Goal: Obtain resource: Download file/media

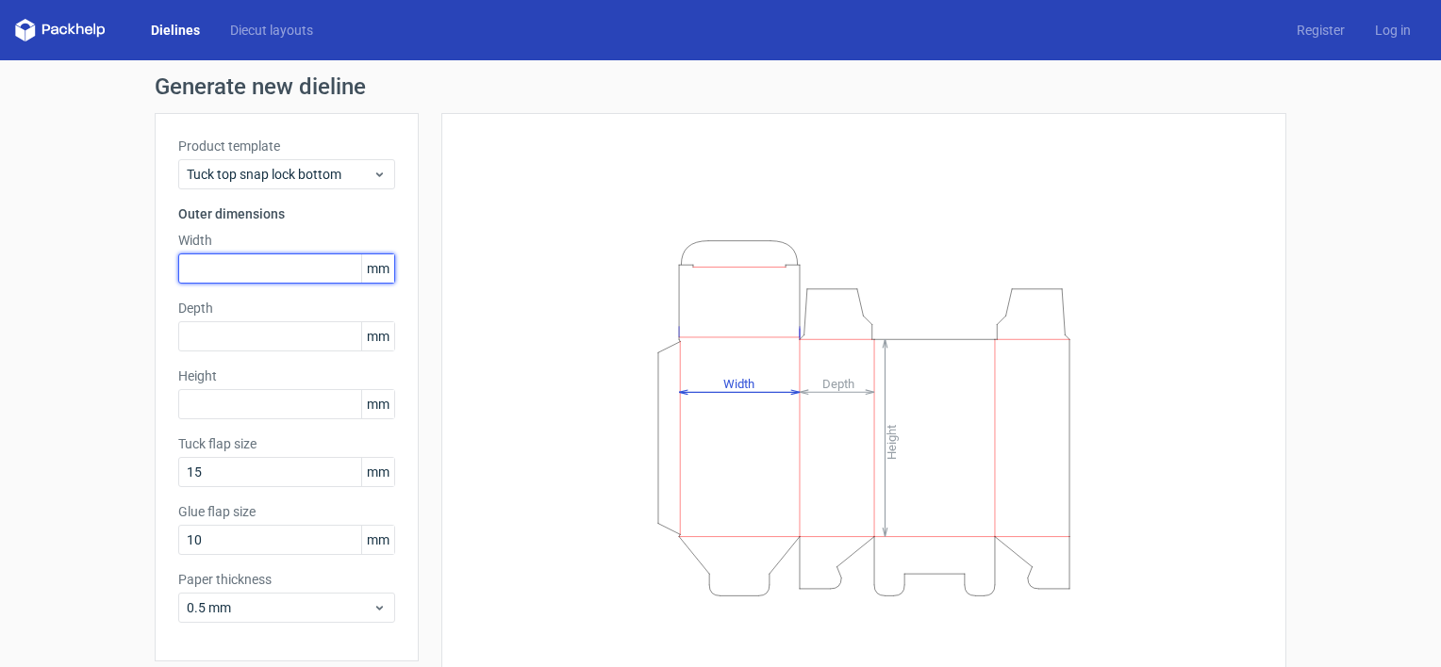
click at [279, 256] on input "text" at bounding box center [286, 269] width 217 height 30
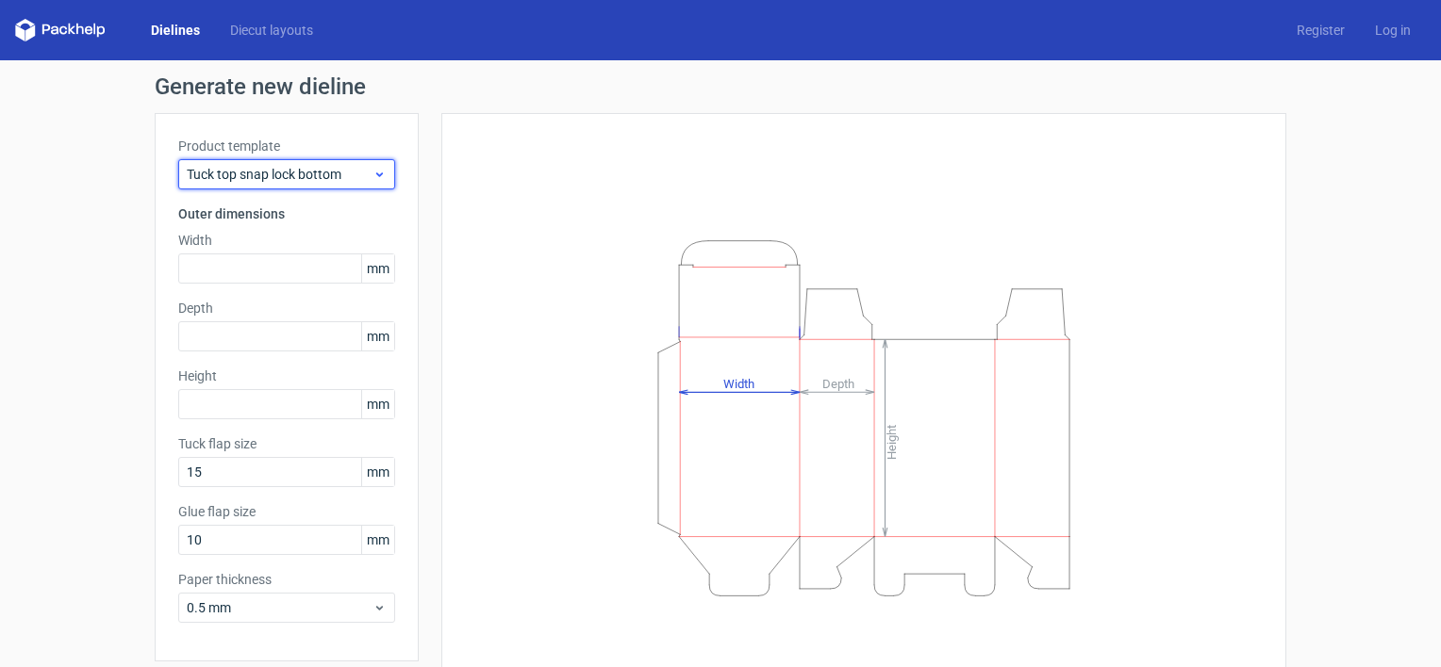
click at [351, 171] on span "Tuck top snap lock bottom" at bounding box center [280, 174] width 186 height 19
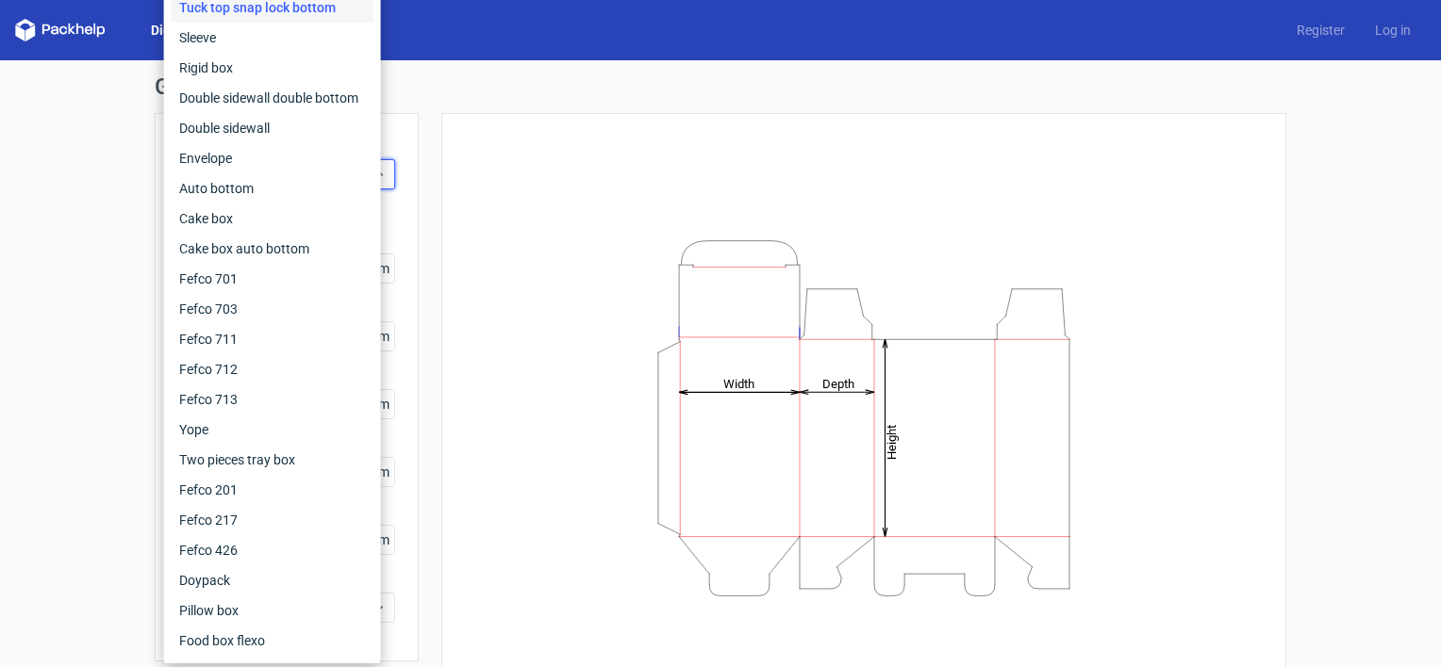
drag, startPoint x: 515, startPoint y: 166, endPoint x: 528, endPoint y: 167, distance: 13.2
click at [528, 167] on div "Height Depth Width" at bounding box center [864, 418] width 798 height 563
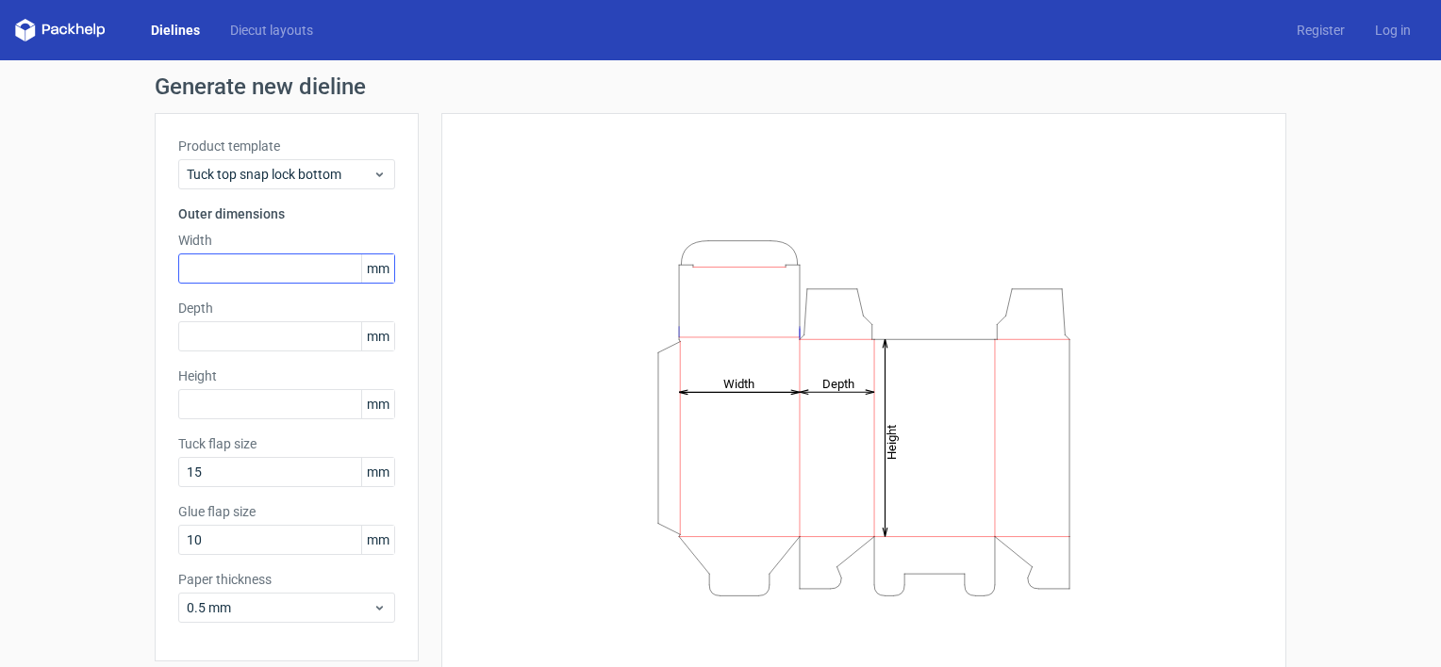
click at [221, 283] on div "Product template Tuck top snap lock bottom Outer dimensions Width mm Depth mm H…" at bounding box center [287, 387] width 264 height 549
click at [239, 272] on input "text" at bounding box center [286, 269] width 217 height 30
type input "80"
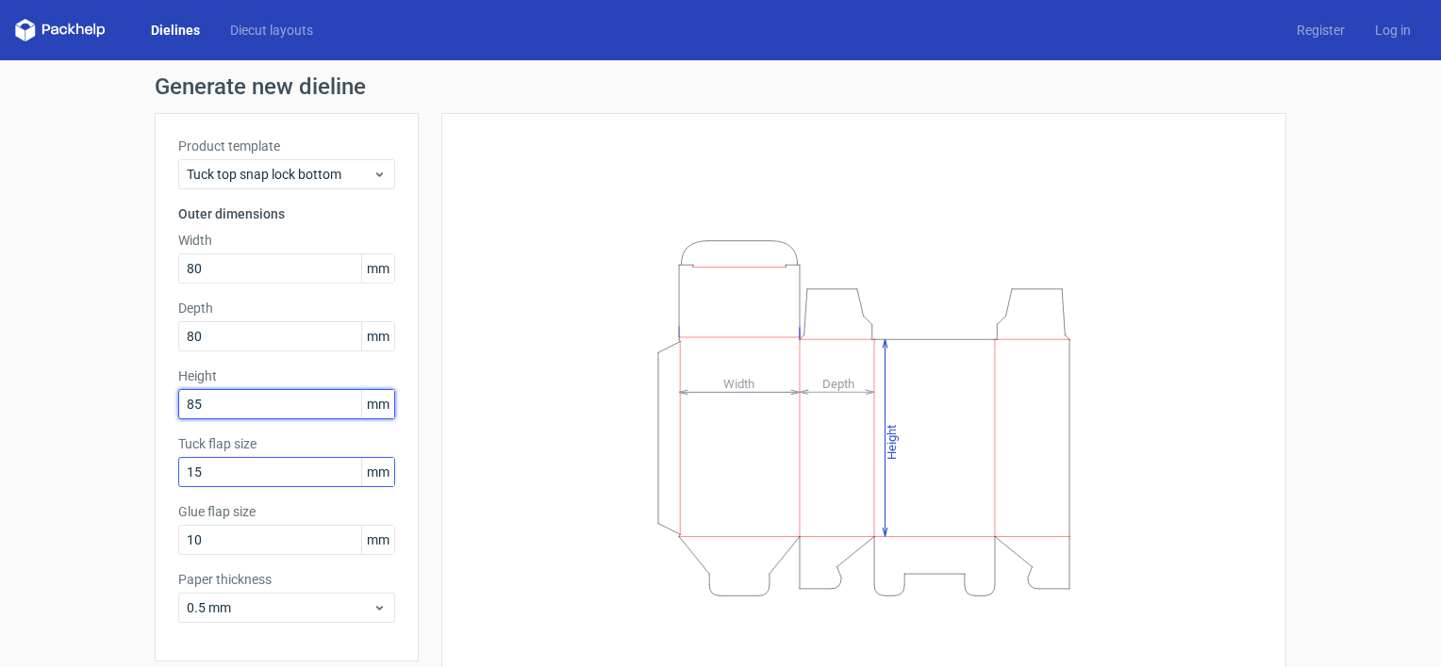
type input "85"
click at [235, 466] on input "15" at bounding box center [286, 472] width 217 height 30
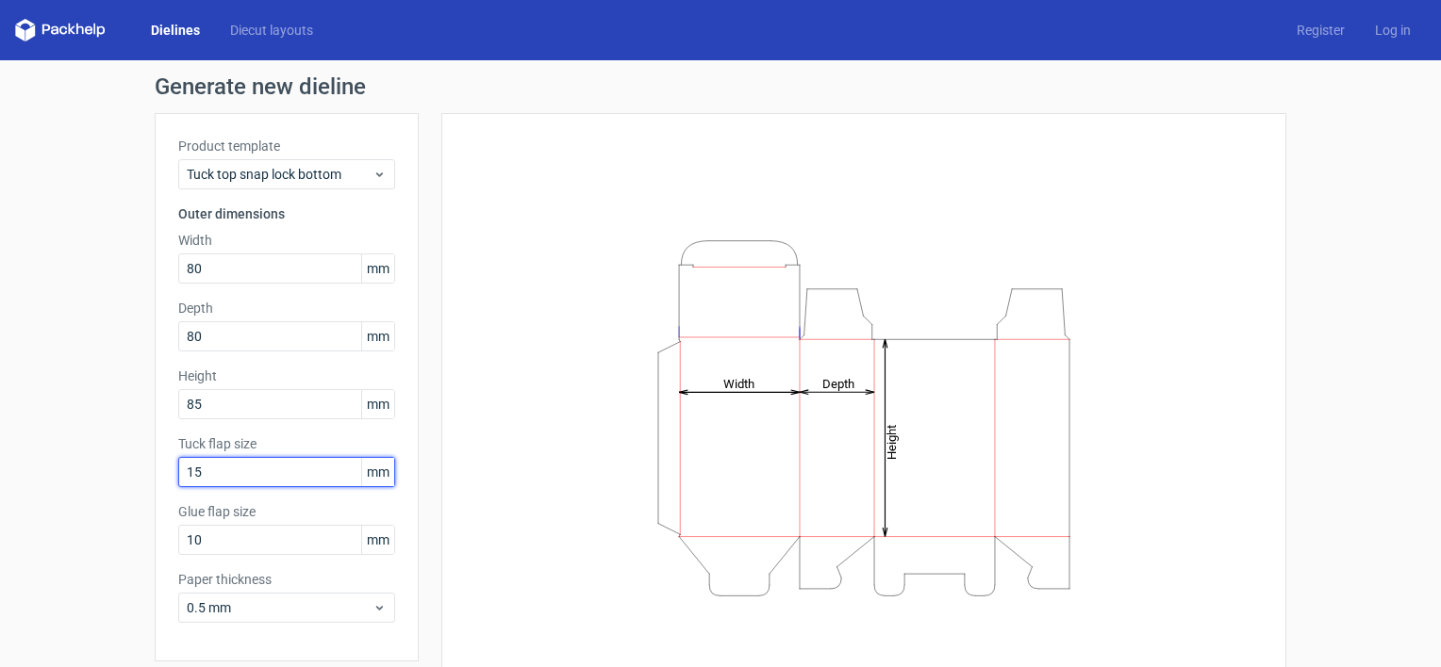
type input "1"
type input "12"
type input "2"
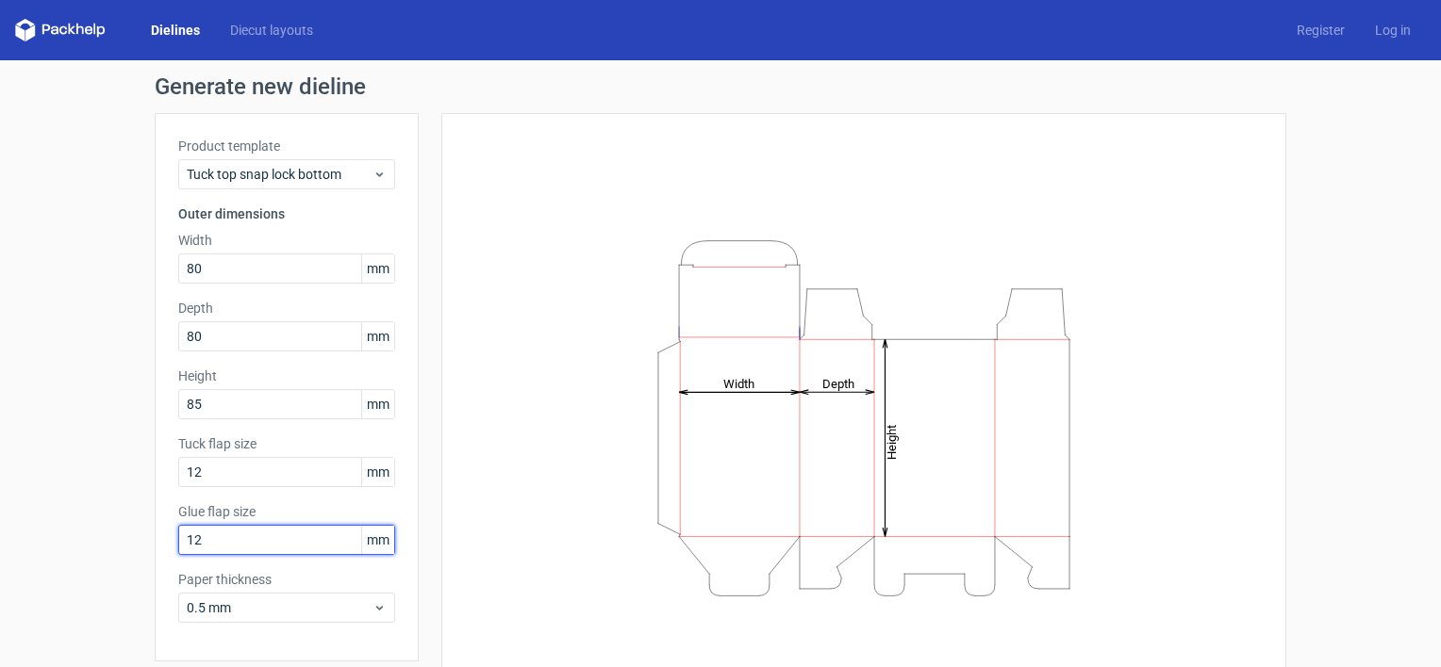
type input "12"
click at [500, 554] on div "Height Depth Width" at bounding box center [864, 418] width 798 height 563
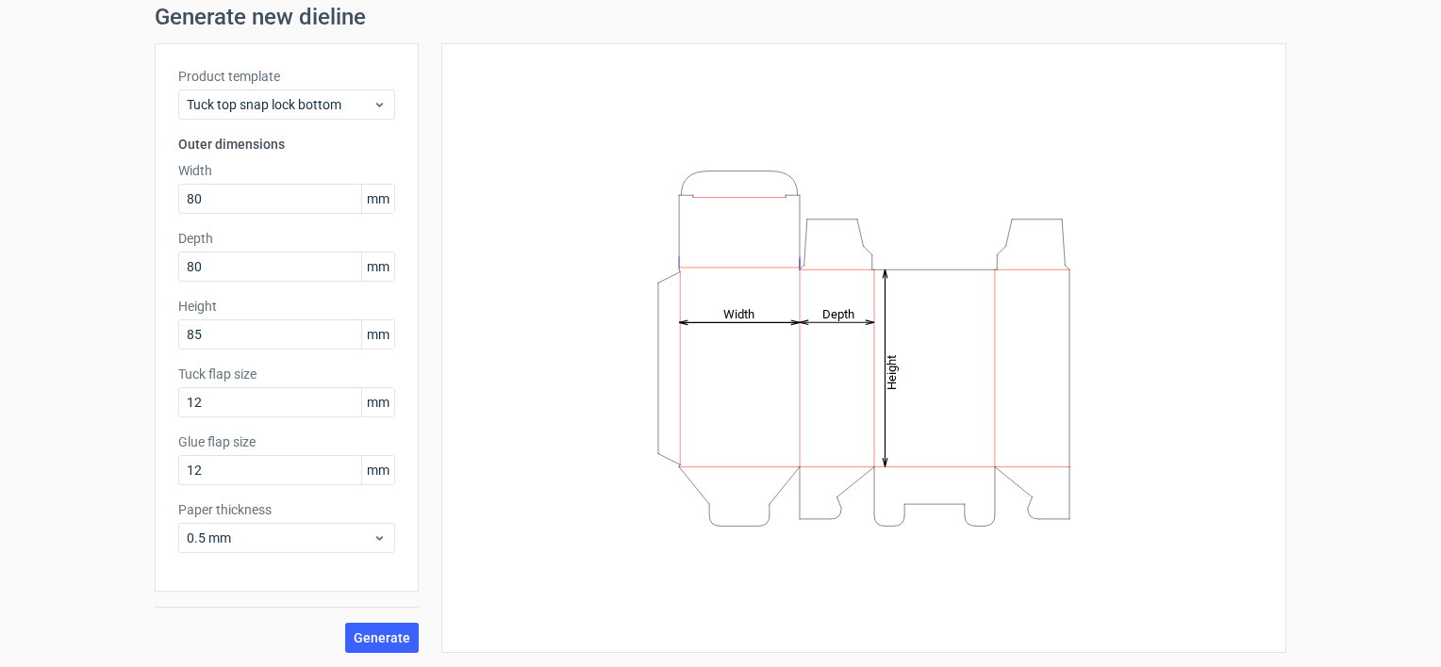
scroll to position [70, 0]
click at [373, 632] on span "Generate" at bounding box center [382, 638] width 57 height 13
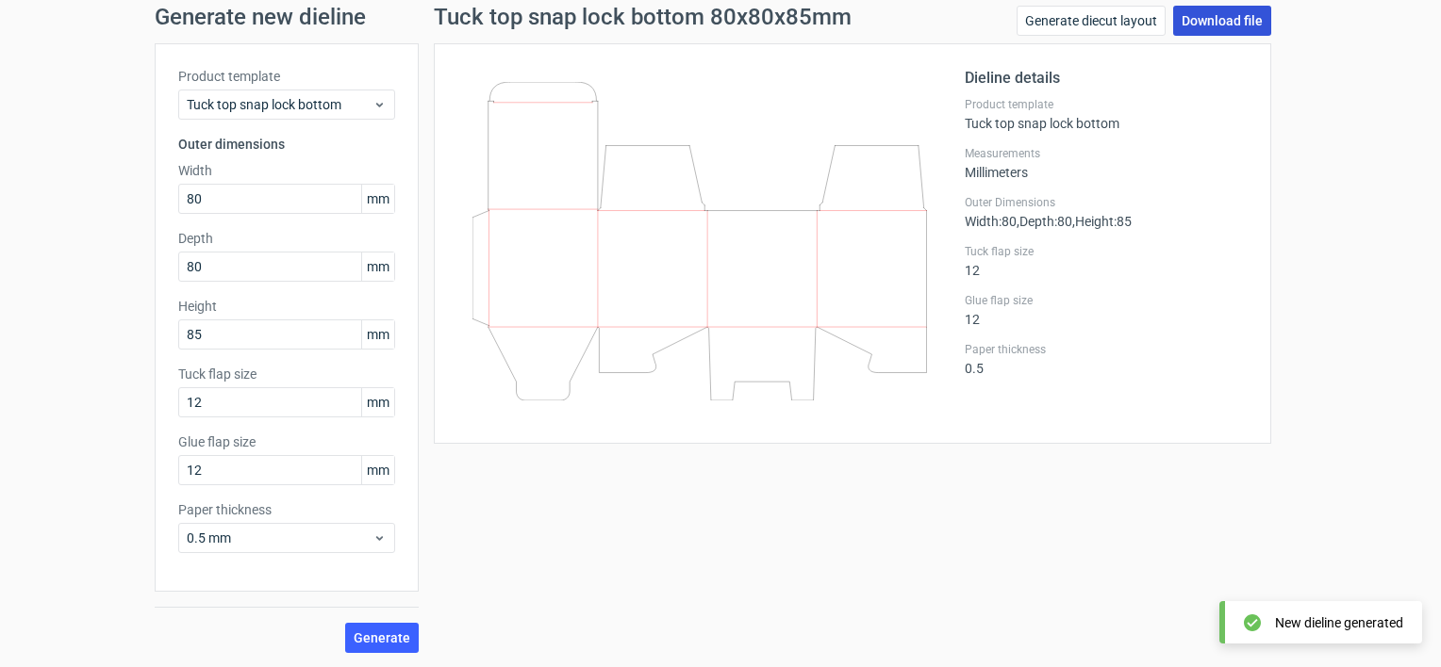
click at [1229, 17] on link "Download file" at bounding box center [1222, 21] width 98 height 30
